Goal: Task Accomplishment & Management: Manage account settings

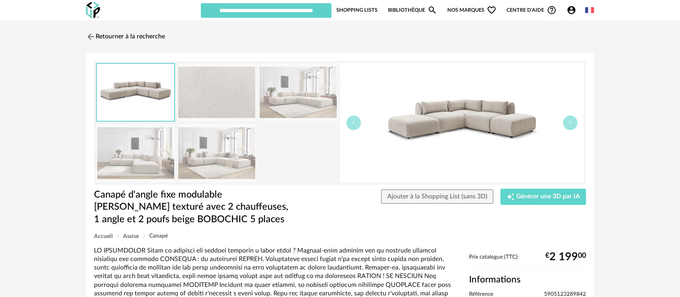
click at [569, 10] on icon "Account Circle icon" at bounding box center [572, 10] width 8 height 8
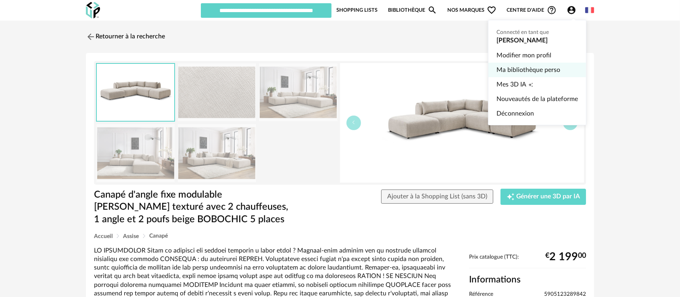
click at [533, 67] on link "Ma bibliothèque perso" at bounding box center [537, 70] width 81 height 15
click at [532, 69] on link "Ma bibliothèque perso" at bounding box center [537, 70] width 81 height 15
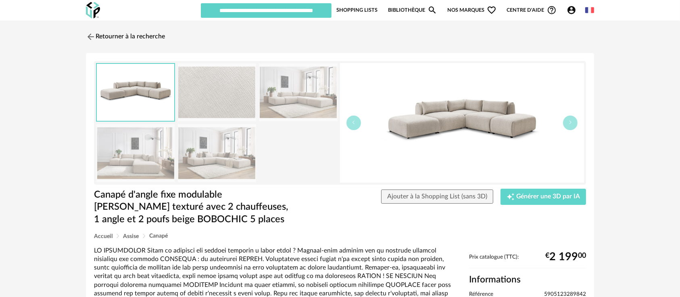
click at [535, 20] on link "Mes 3D IA Creation icon" at bounding box center [537, 20] width 81 height 0
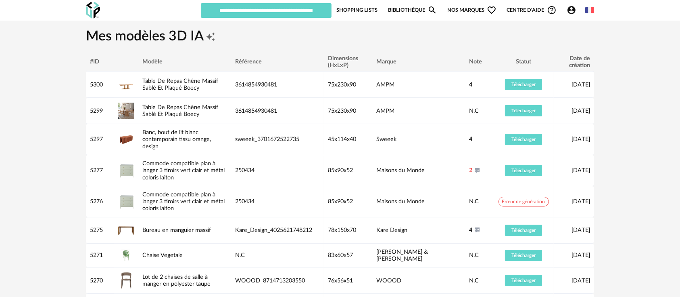
click at [573, 8] on icon "Account Circle icon" at bounding box center [572, 10] width 8 height 8
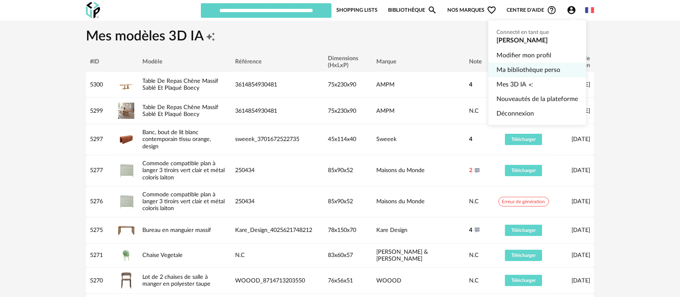
click at [524, 69] on link "Ma bibliothèque perso" at bounding box center [537, 70] width 81 height 15
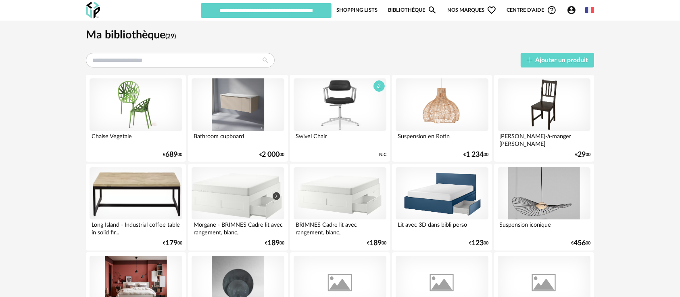
click at [349, 130] on div at bounding box center [340, 104] width 93 height 52
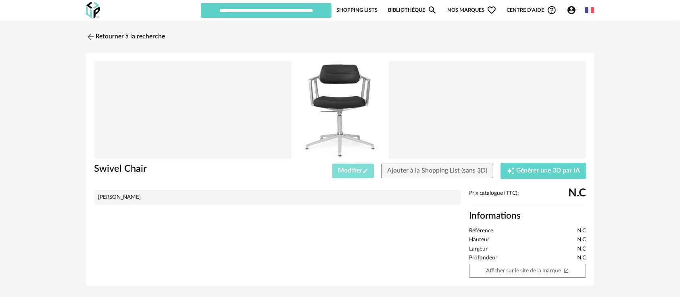
click at [342, 169] on span "Modifier Pencil icon" at bounding box center [353, 170] width 30 height 6
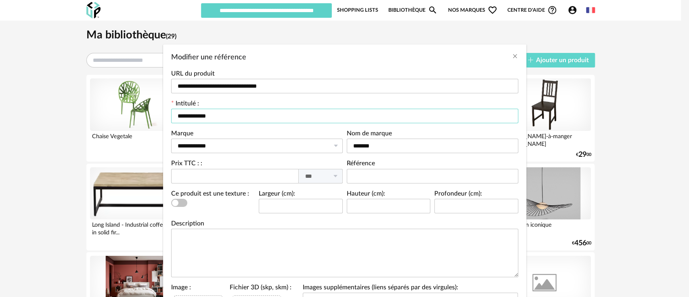
drag, startPoint x: 210, startPoint y: 114, endPoint x: 170, endPoint y: 115, distance: 39.5
click at [171, 115] on input "**********" at bounding box center [344, 116] width 347 height 15
click at [213, 114] on input "**********" at bounding box center [344, 116] width 347 height 15
drag, startPoint x: 218, startPoint y: 114, endPoint x: 137, endPoint y: 123, distance: 81.5
click at [137, 123] on div "**********" at bounding box center [344, 148] width 689 height 297
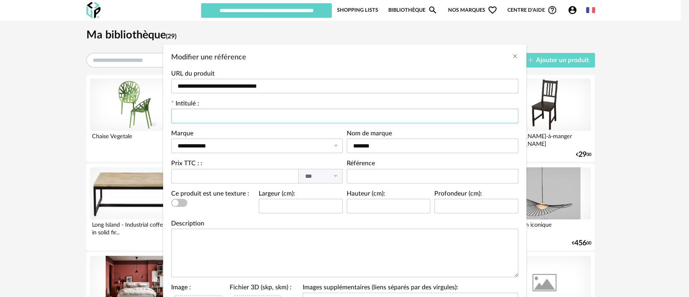
click at [203, 119] on input "Modifier une référence" at bounding box center [344, 116] width 347 height 15
type input "*"
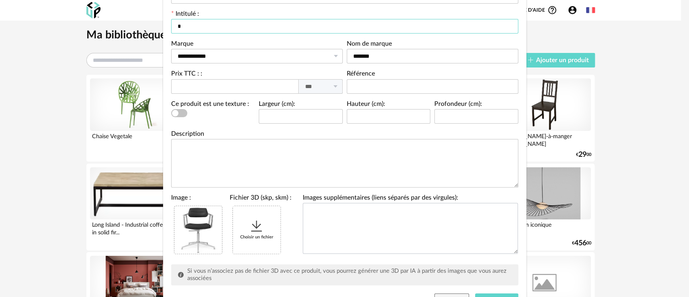
scroll to position [128, 0]
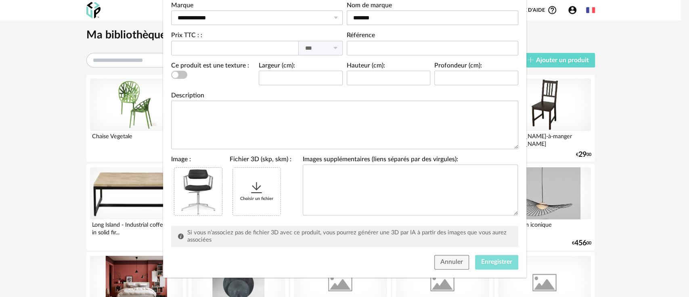
click at [482, 258] on span "Enregistrer" at bounding box center [496, 261] width 31 height 6
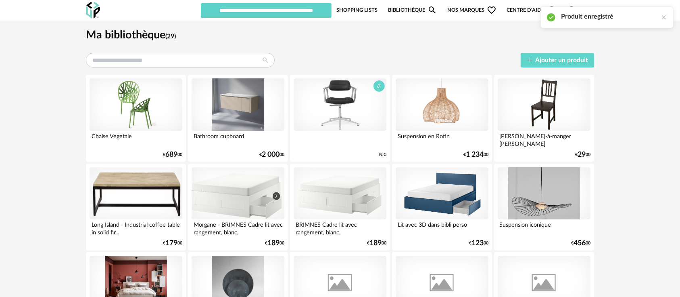
click at [359, 142] on div at bounding box center [340, 139] width 93 height 16
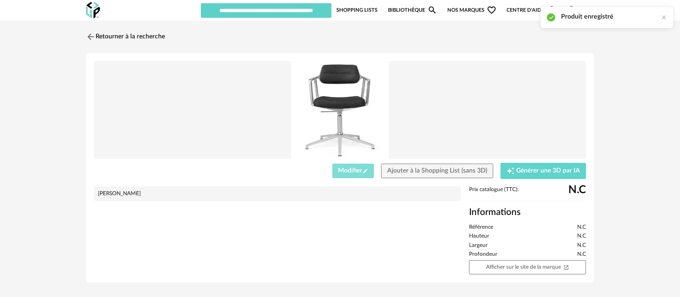
click at [354, 172] on span "Modifier Pencil icon" at bounding box center [353, 170] width 30 height 6
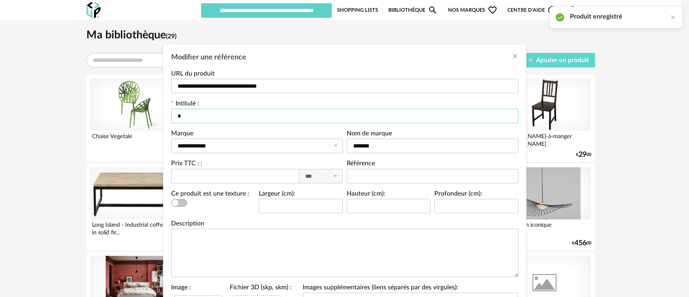
click at [213, 117] on input "Modifier une référence" at bounding box center [344, 116] width 347 height 15
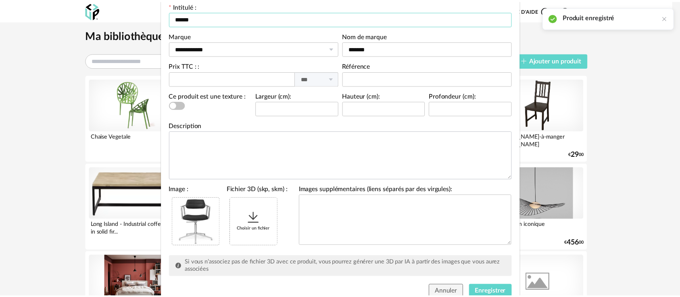
scroll to position [128, 0]
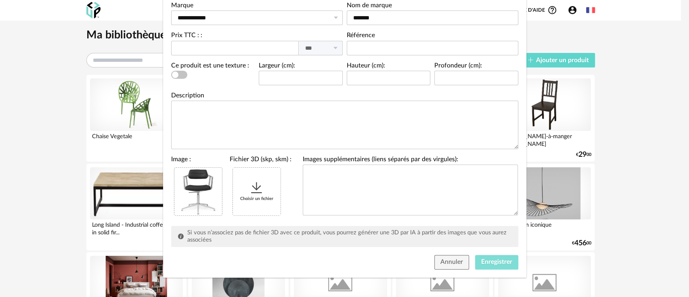
type input "******"
click at [486, 259] on span "Enregistrer" at bounding box center [496, 261] width 31 height 6
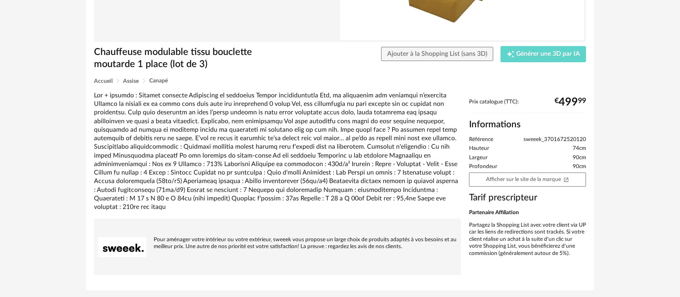
scroll to position [160, 0]
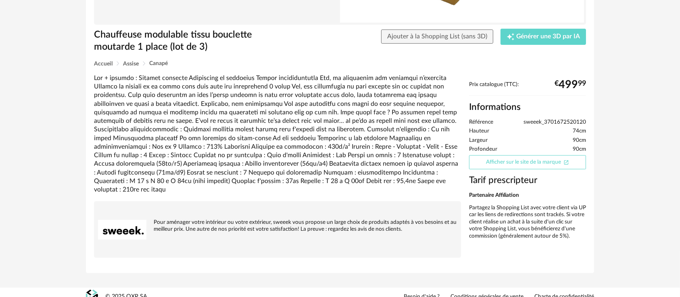
click at [501, 161] on link "Afficher sur le site de la marque Open In New icon" at bounding box center [527, 162] width 117 height 14
click at [548, 120] on span "sweeek_3701672520120" at bounding box center [555, 122] width 63 height 7
copy ul "sweeek_3701672520120"
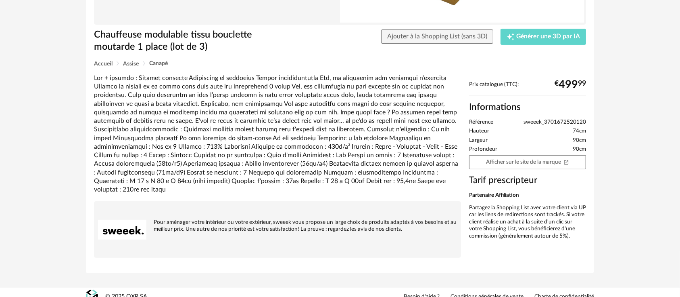
click at [288, 100] on div at bounding box center [277, 134] width 367 height 120
